Goal: Transaction & Acquisition: Book appointment/travel/reservation

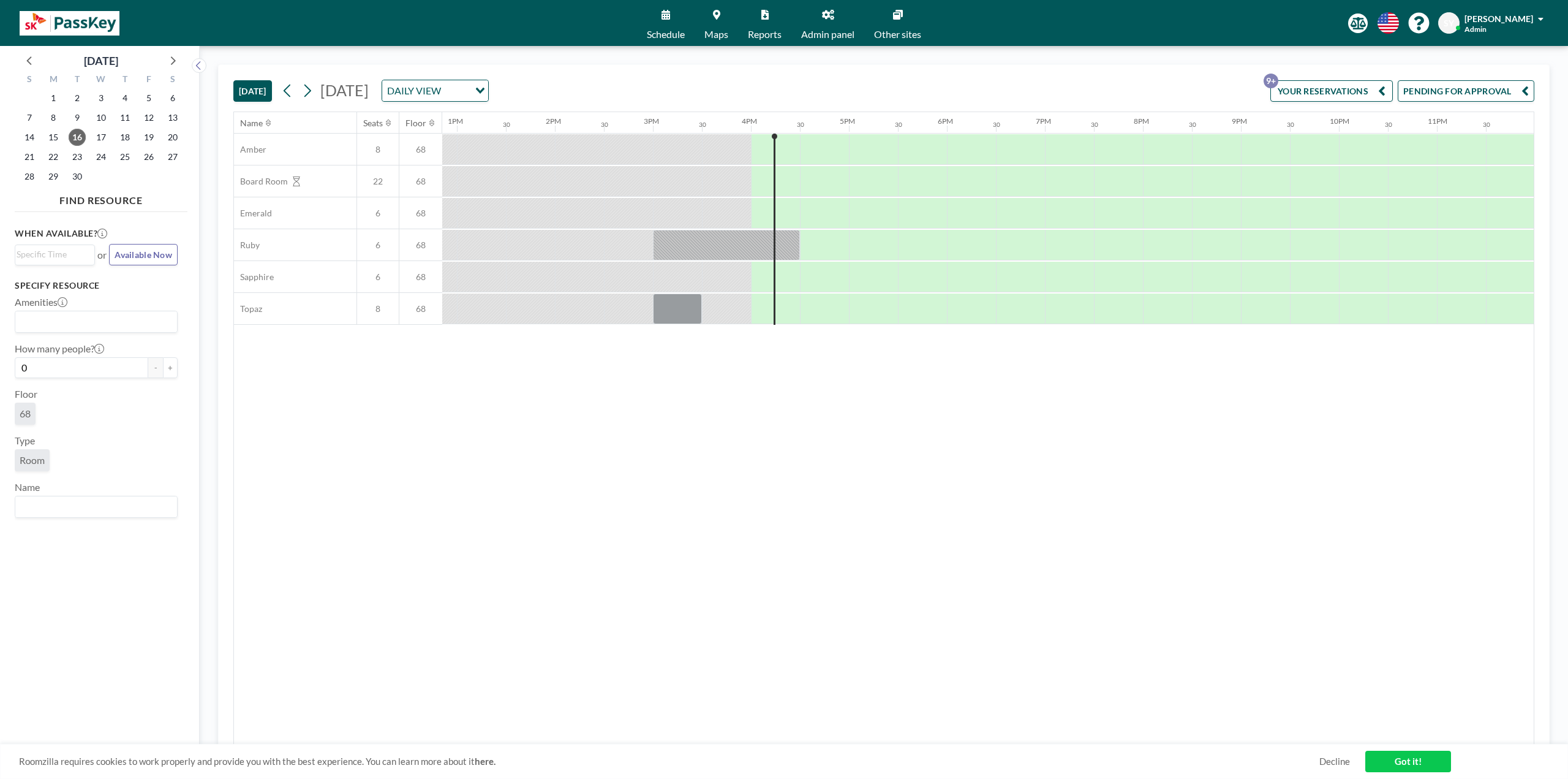
scroll to position [0, 1262]
click at [474, 87] on div "DAILY VIEW" at bounding box center [428, 89] width 92 height 18
click at [721, 32] on span "Maps" at bounding box center [716, 34] width 24 height 10
click at [474, 92] on div "DAILY VIEW" at bounding box center [428, 89] width 92 height 18
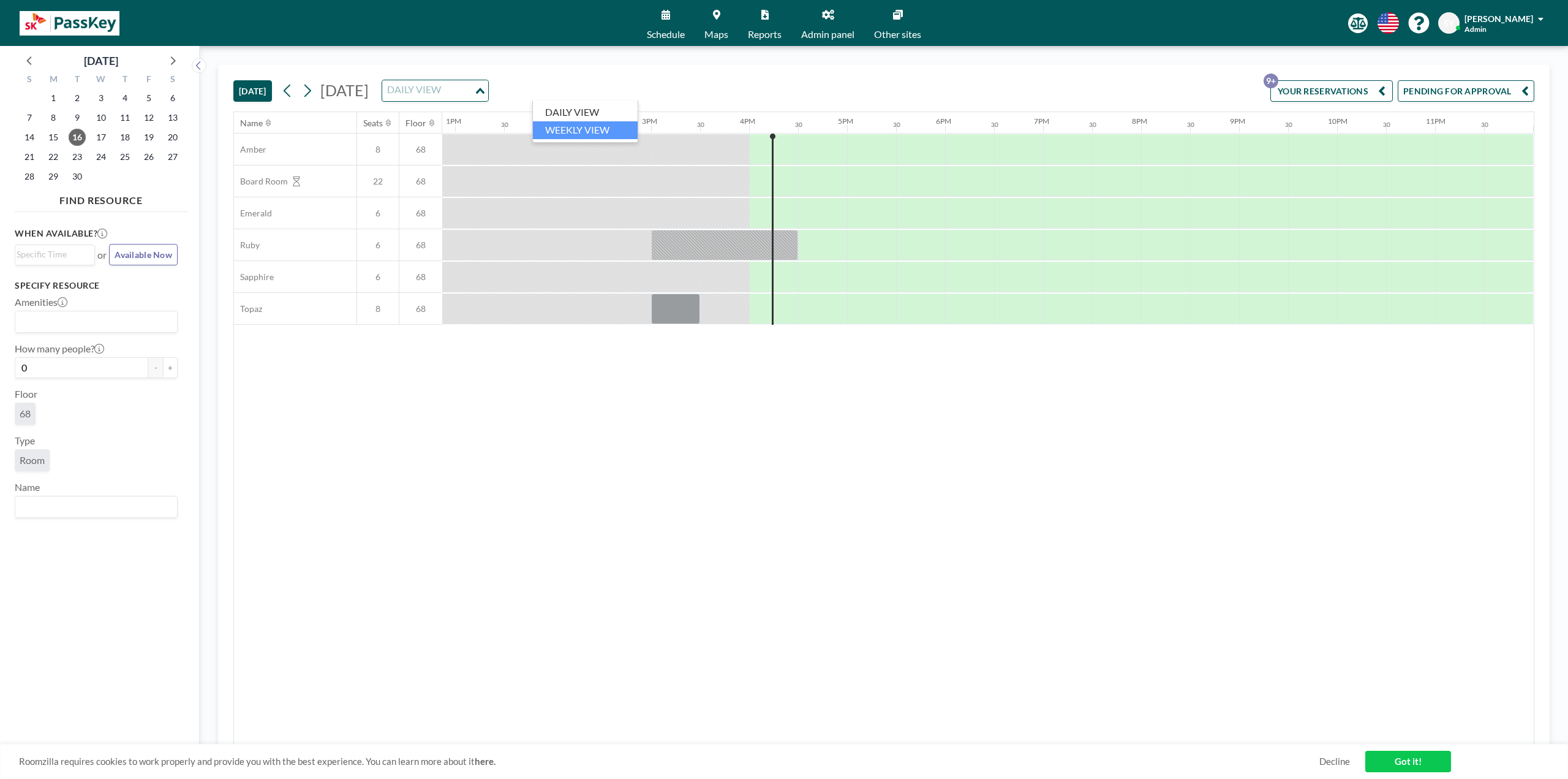
click at [327, 369] on div "Name Seats Floor 12AM 30 1AM 30 2AM 30 3AM 30 4AM 30 5AM 30 6AM 30 7AM 30 8AM 3…" at bounding box center [883, 428] width 1300 height 632
click at [317, 91] on button at bounding box center [307, 90] width 19 height 19
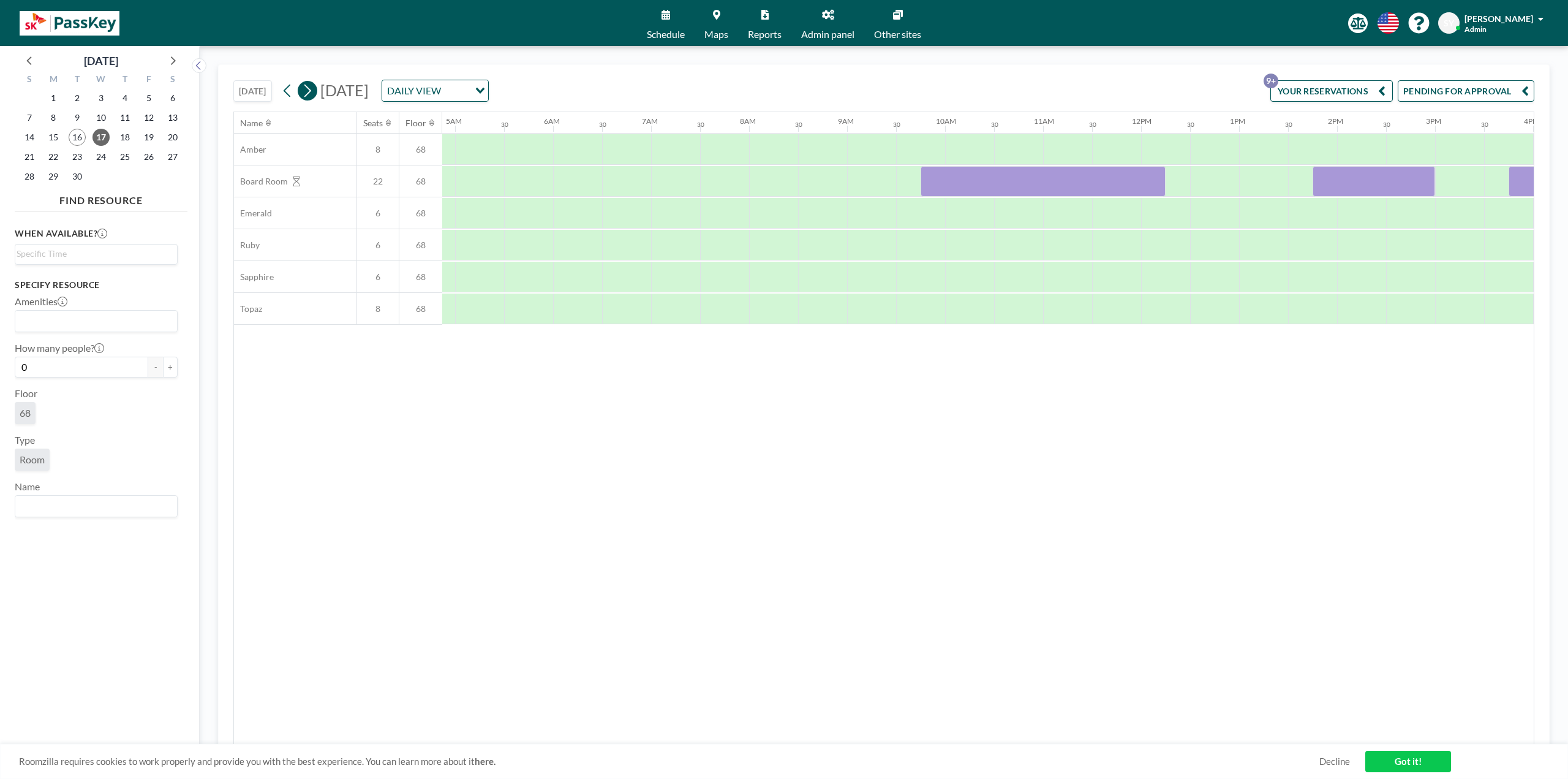
scroll to position [0, 716]
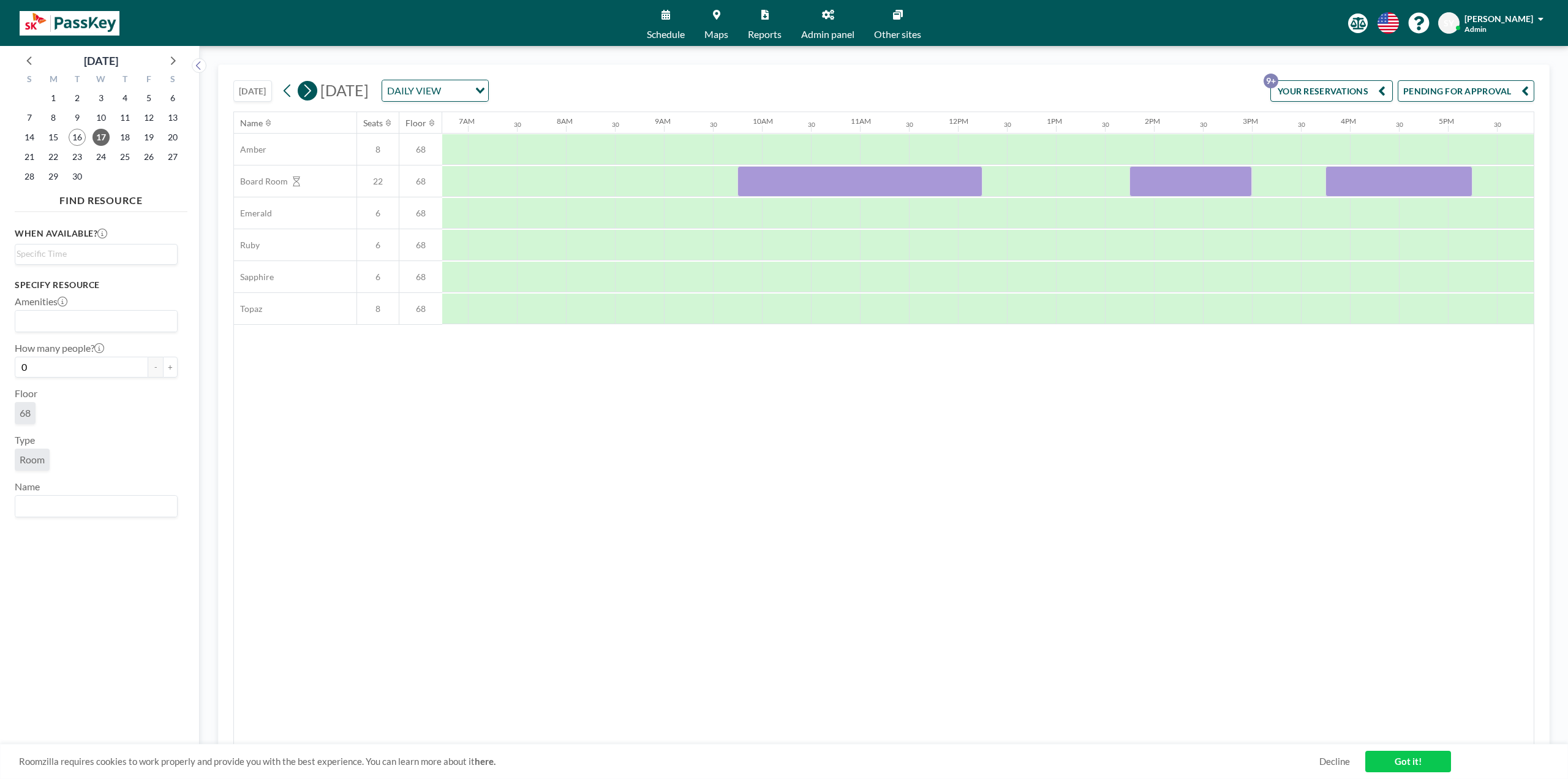
click at [317, 91] on button at bounding box center [307, 90] width 19 height 19
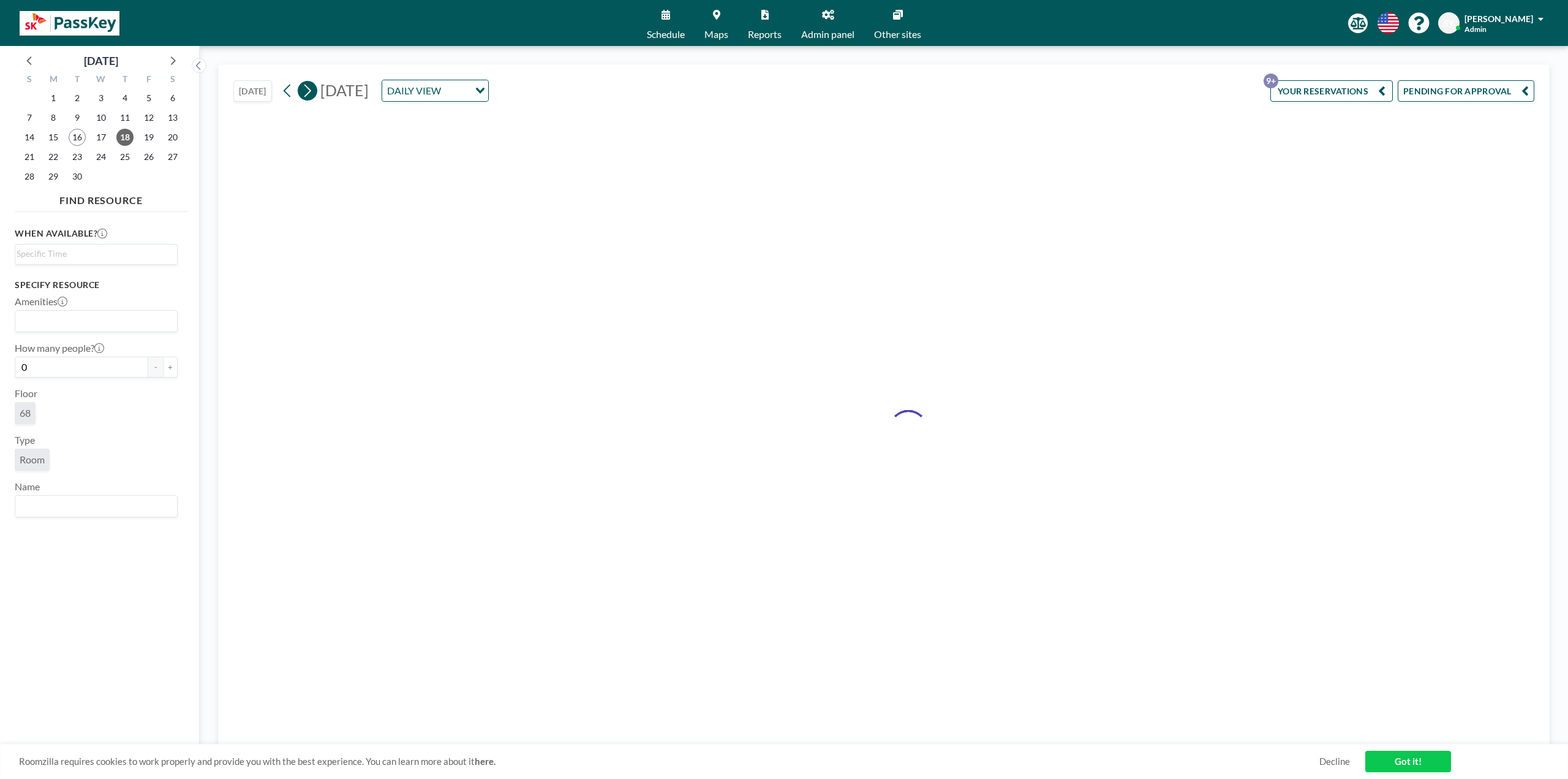
click at [317, 91] on button at bounding box center [307, 90] width 19 height 19
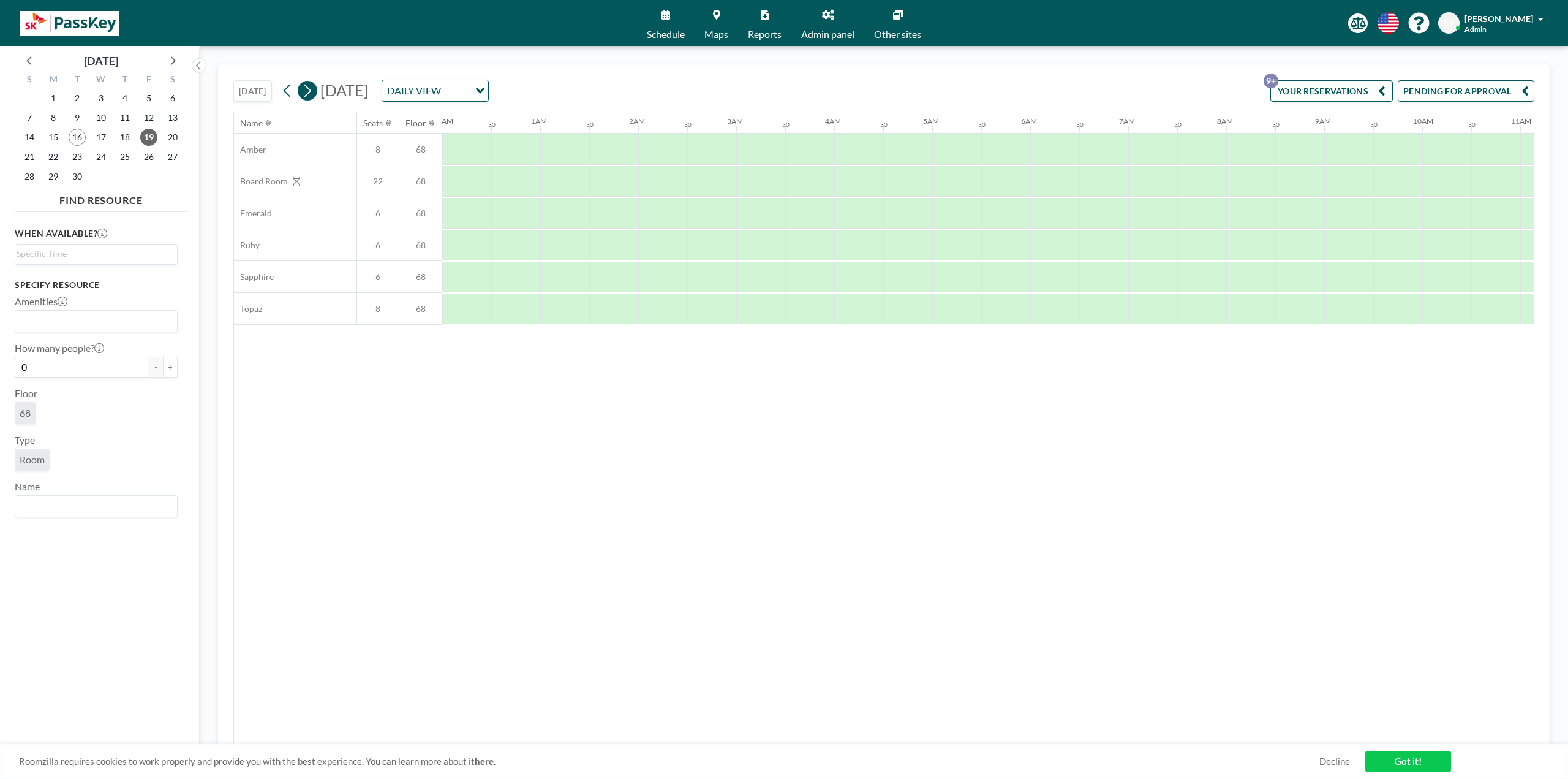
scroll to position [0, 0]
click at [317, 91] on button at bounding box center [307, 90] width 19 height 19
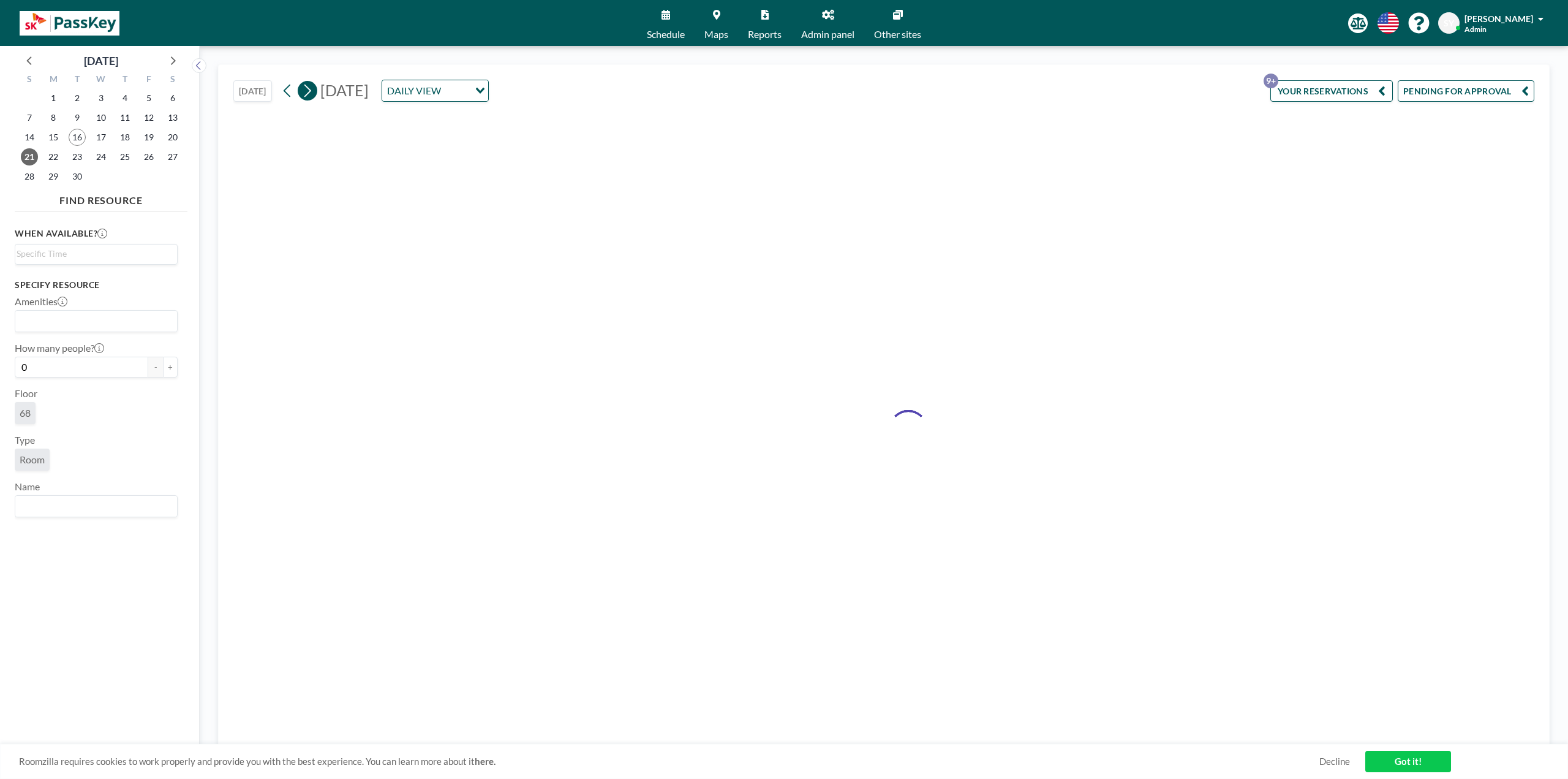
click at [317, 91] on button at bounding box center [307, 90] width 19 height 19
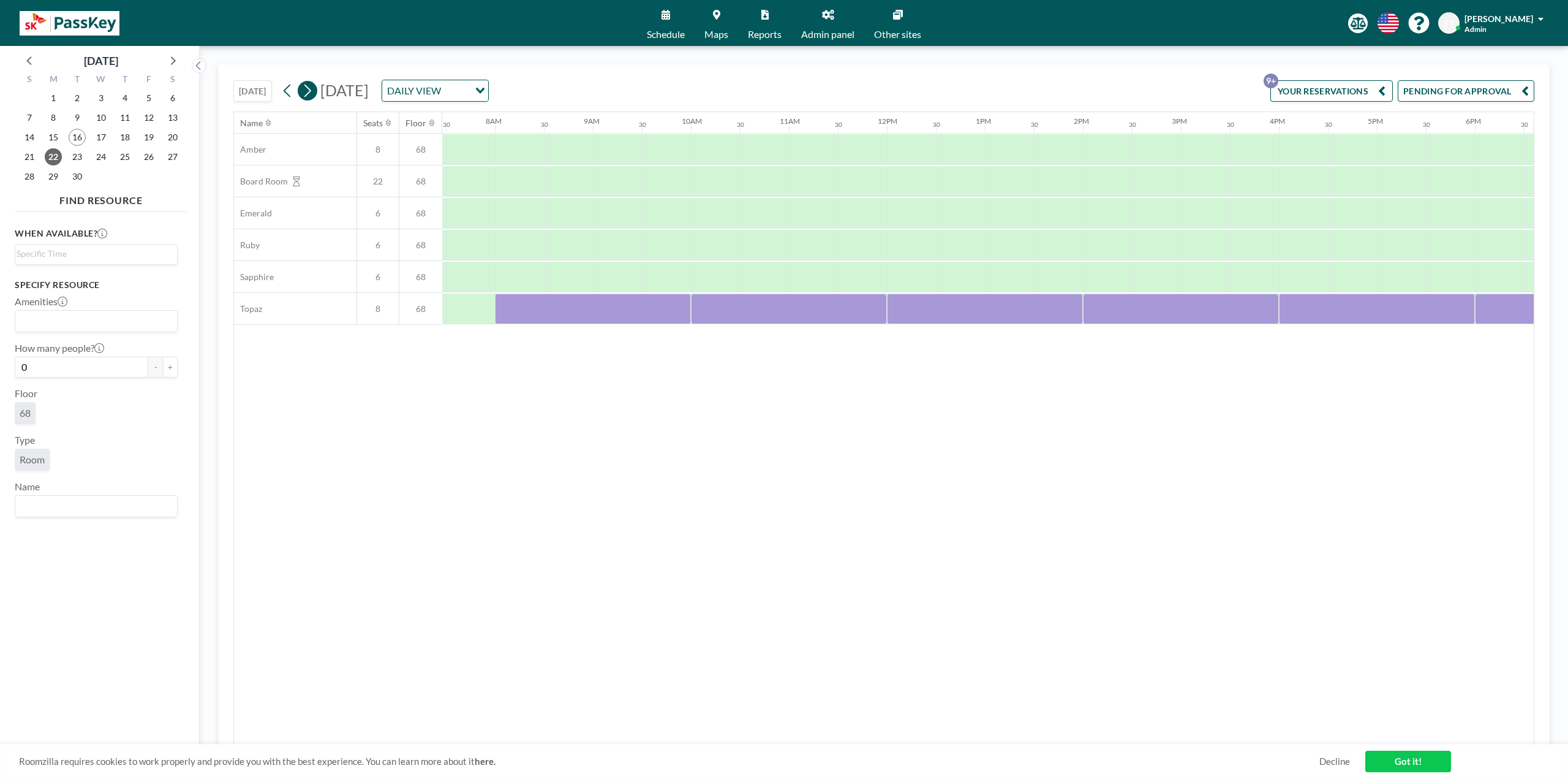
scroll to position [0, 735]
click at [705, 185] on div at bounding box center [712, 181] width 49 height 30
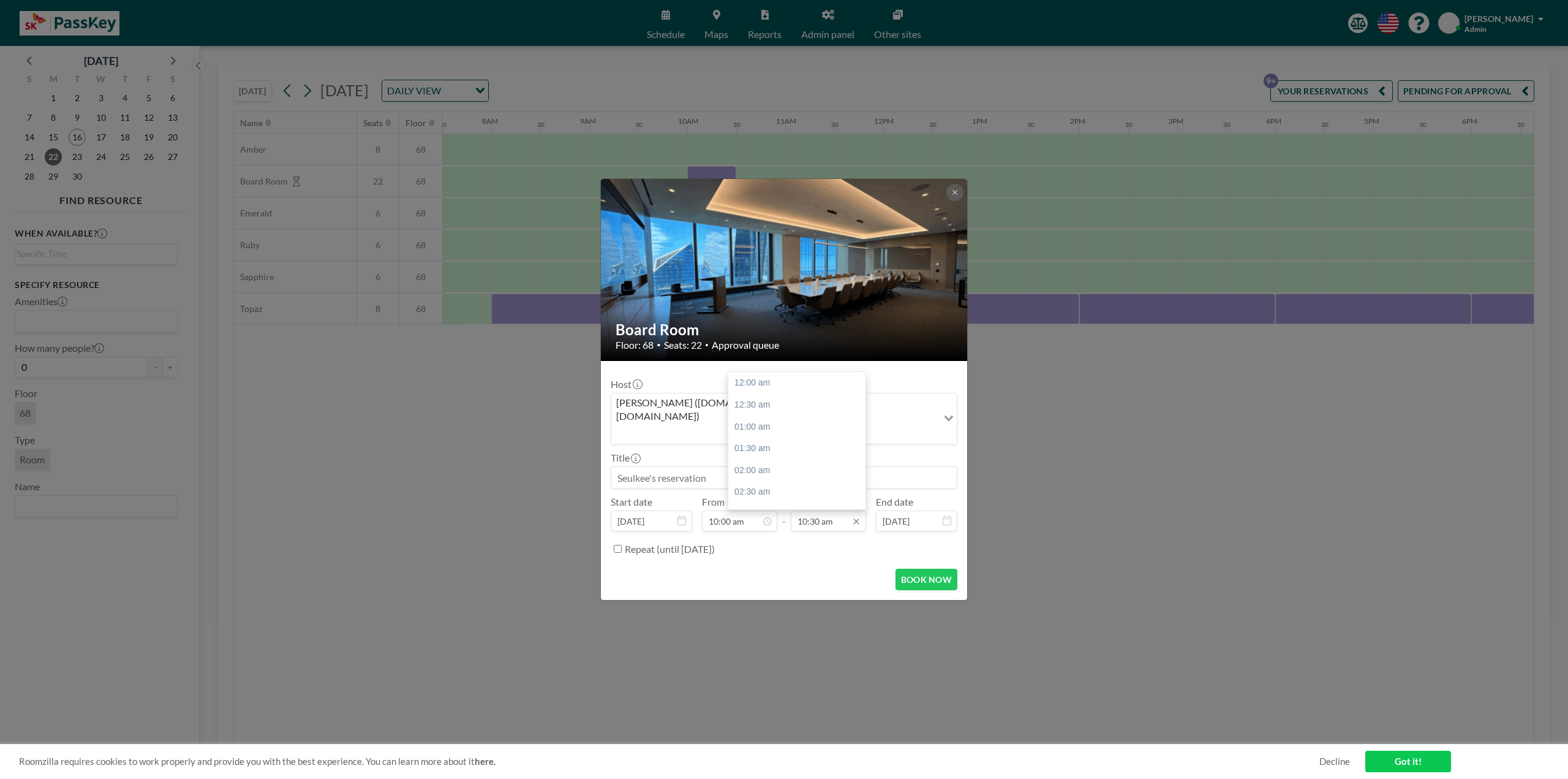
scroll to position [458, 0]
click at [838, 510] on input "10:30 am" at bounding box center [829, 521] width 76 height 21
click at [721, 510] on input "10:00 am" at bounding box center [739, 521] width 76 height 21
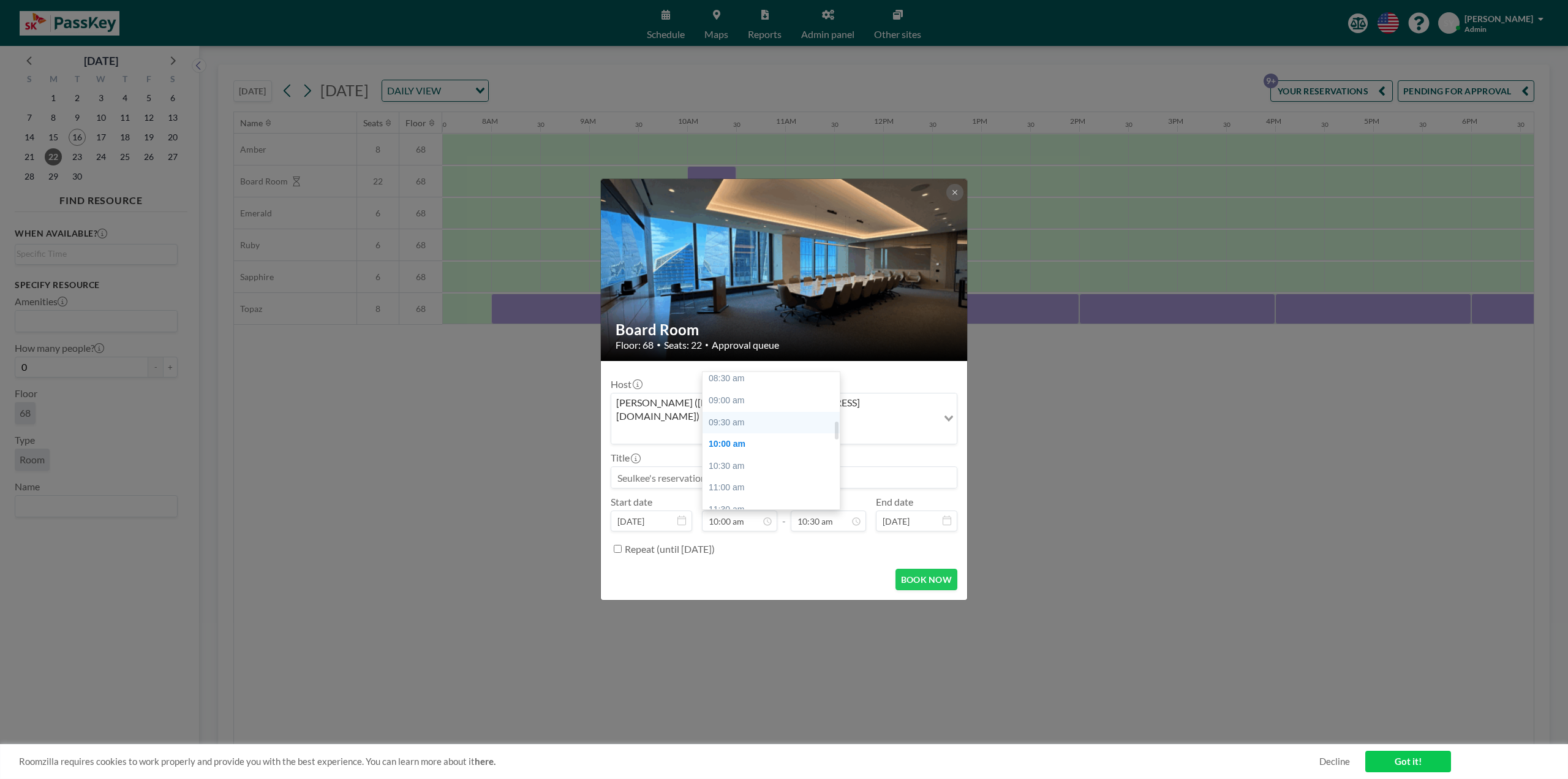
click at [737, 411] on div "09:30 am" at bounding box center [774, 422] width 143 height 22
click at [728, 510] on input "09:30 am" at bounding box center [739, 521] width 76 height 21
type input "09:45 am"
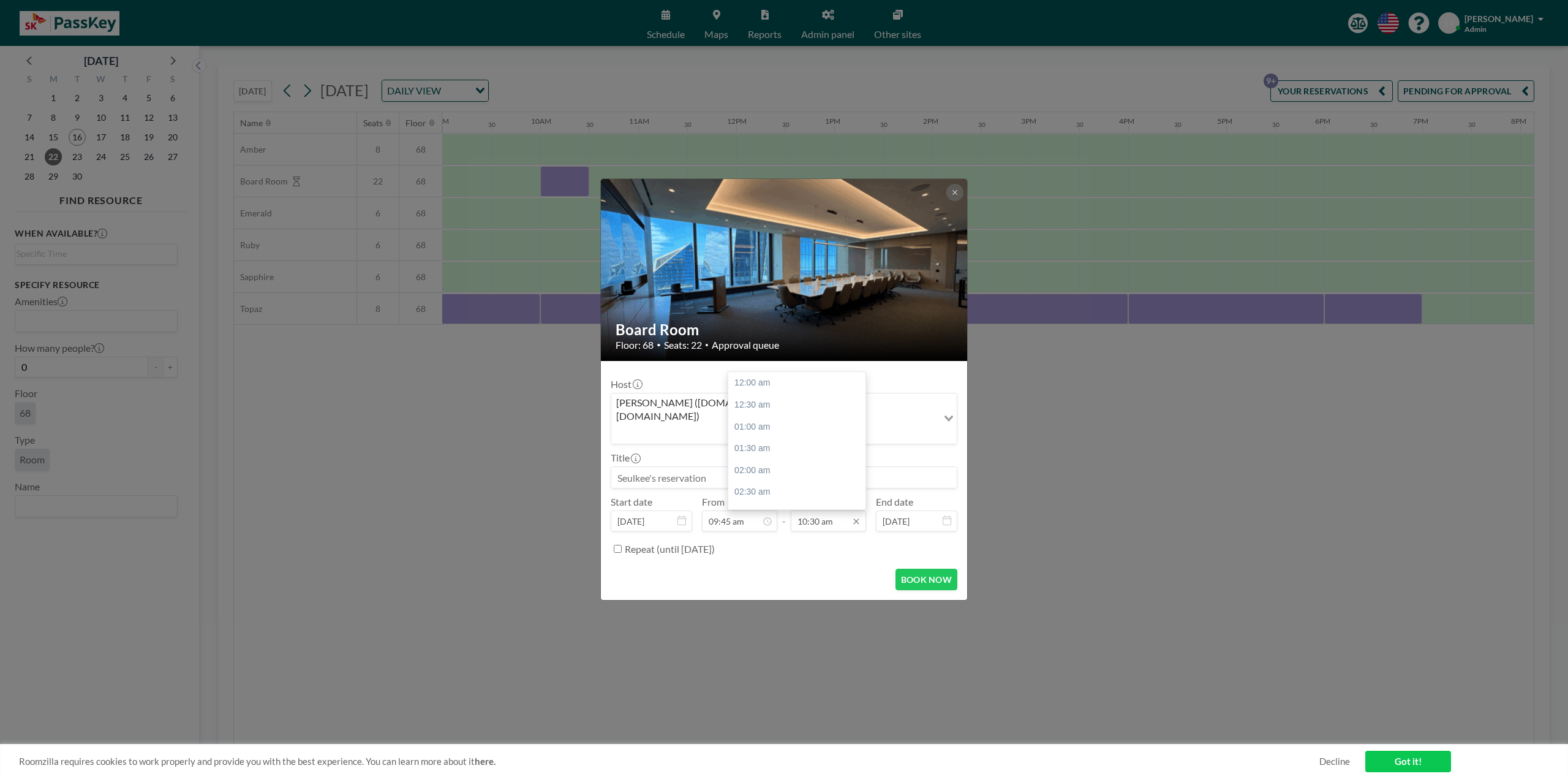
click at [800, 512] on input "10:30 am" at bounding box center [829, 521] width 76 height 21
click at [816, 510] on input "10:30 am" at bounding box center [829, 521] width 76 height 21
click at [807, 510] on input "10:30 am" at bounding box center [829, 521] width 76 height 21
click at [815, 511] on input "11:30 am" at bounding box center [829, 521] width 76 height 21
type input "11:15 am"
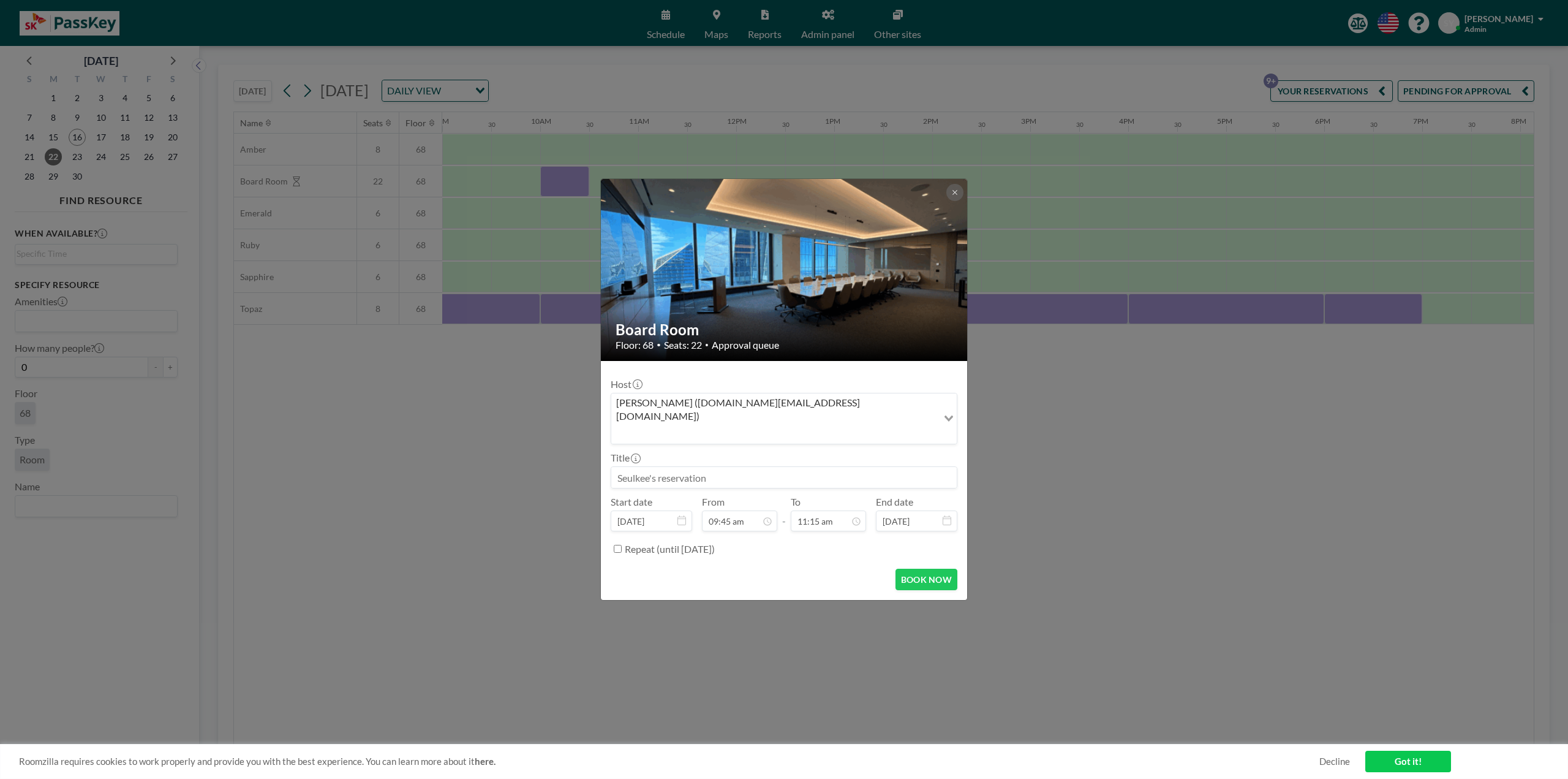
click at [833, 539] on div "Repeat (until [DATE])" at bounding box center [790, 548] width 333 height 20
click at [924, 568] on button "BOOK NOW" at bounding box center [927, 579] width 62 height 21
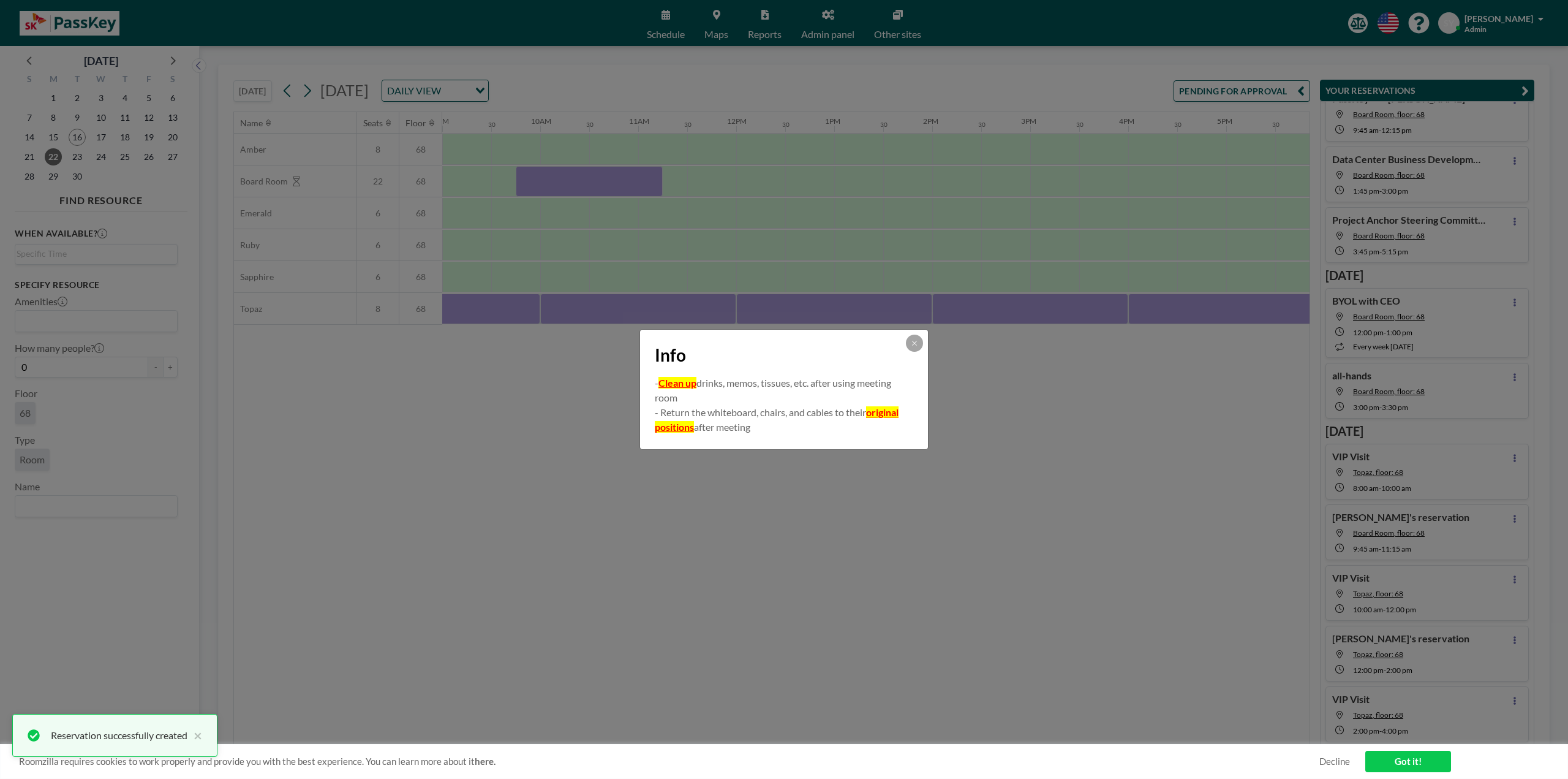
scroll to position [39, 0]
click at [910, 347] on button at bounding box center [914, 343] width 17 height 17
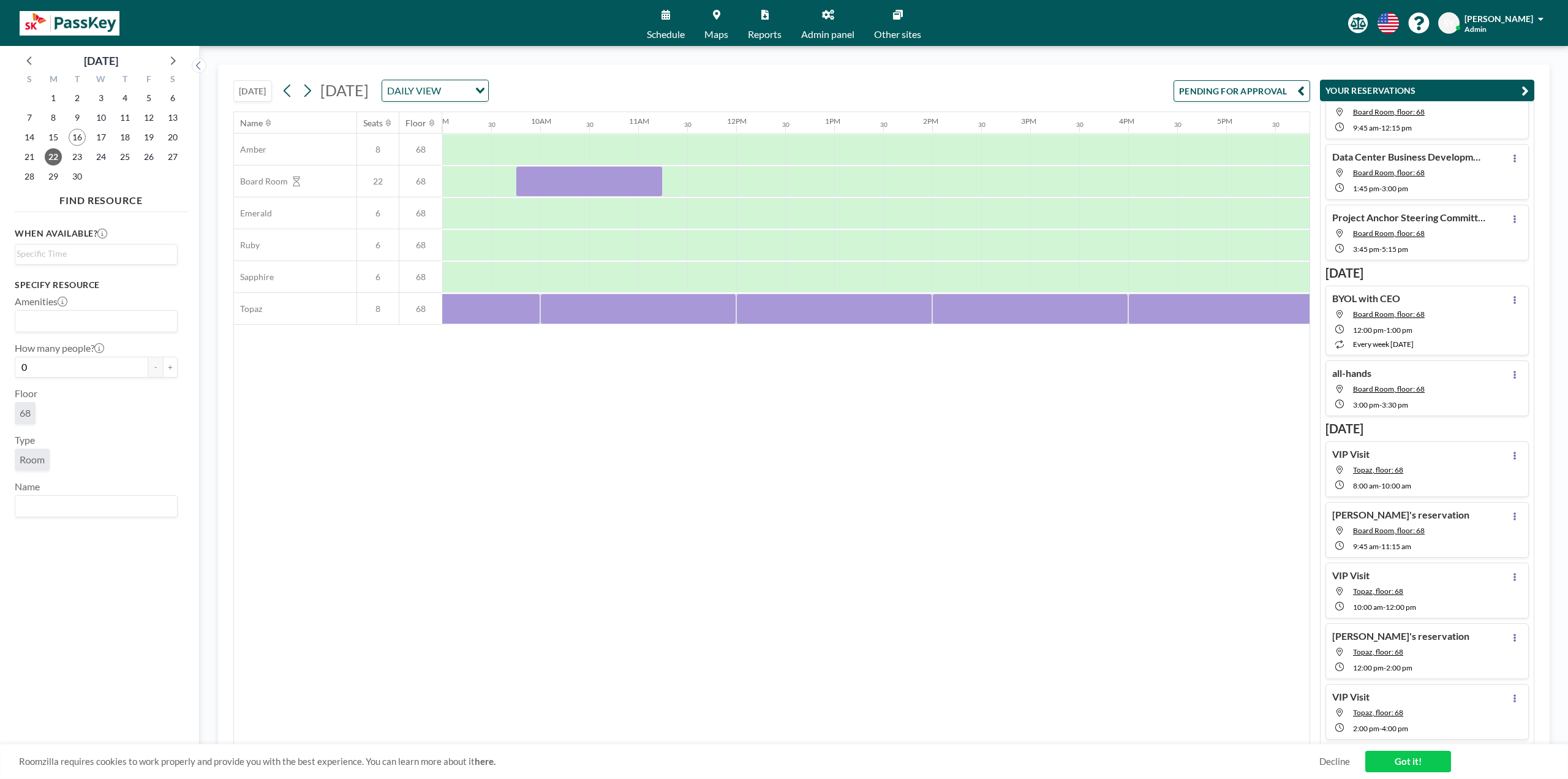
click at [723, 30] on span "Maps" at bounding box center [716, 34] width 24 height 10
